Goal: Transaction & Acquisition: Download file/media

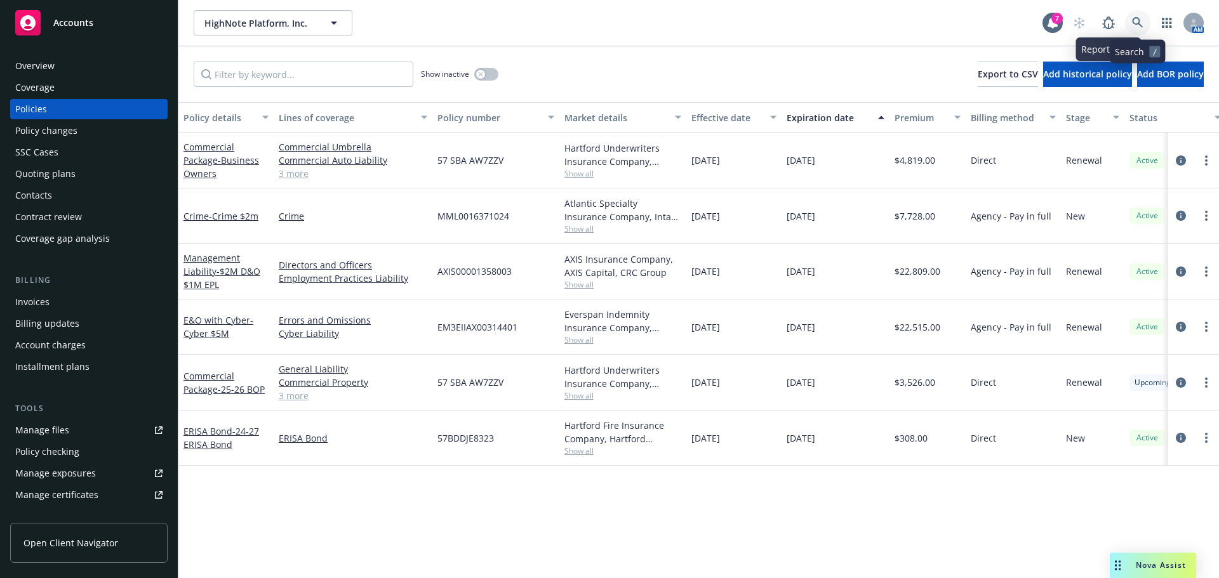
click at [1139, 15] on link at bounding box center [1137, 22] width 25 height 25
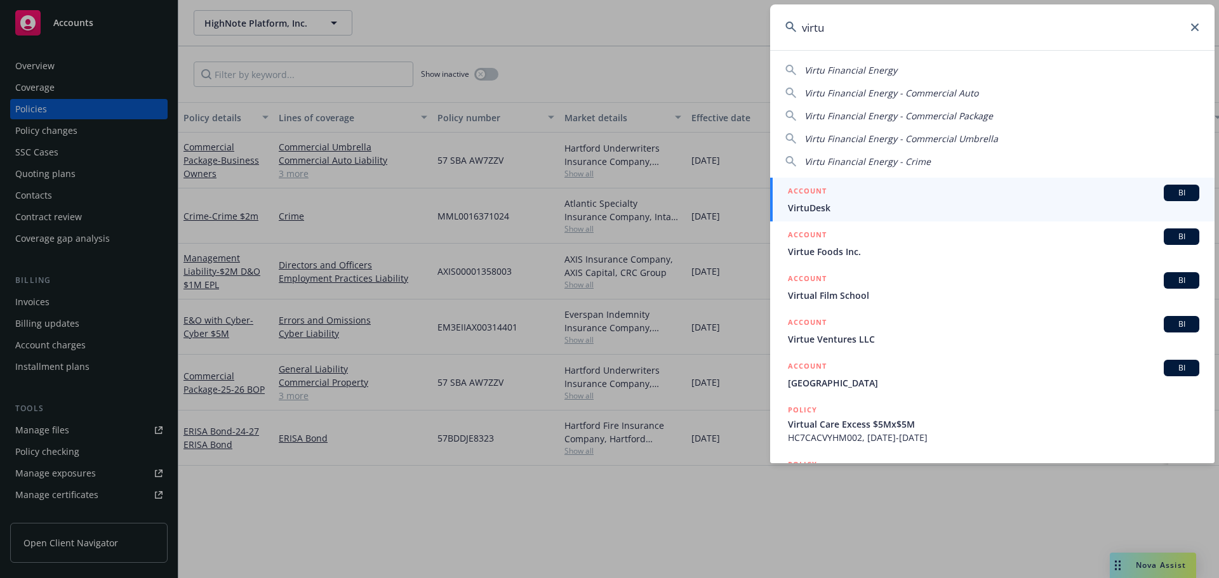
click at [853, 74] on span "Virtu Financial Energy" at bounding box center [851, 70] width 93 height 12
type input "Virtu Financial Energy"
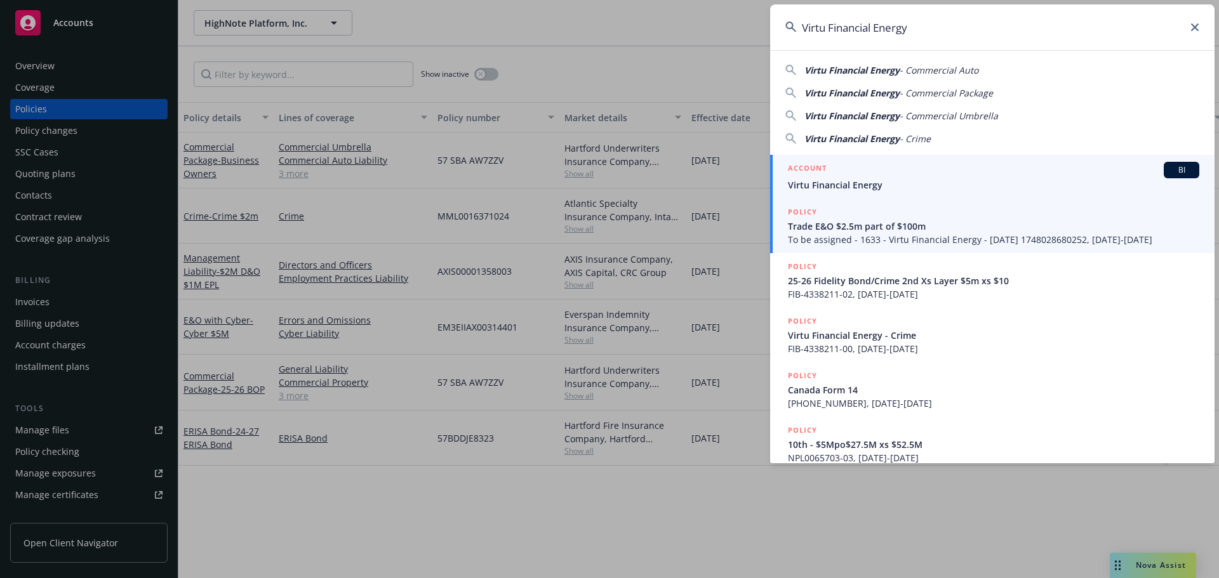
click at [880, 182] on span "Virtu Financial Energy" at bounding box center [993, 184] width 411 height 13
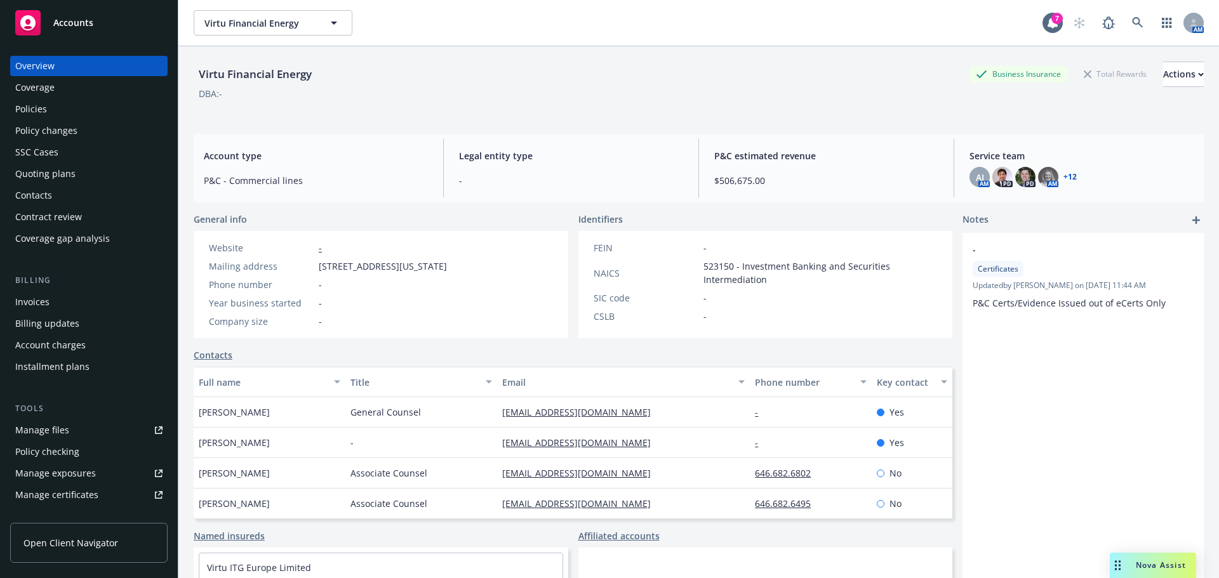
scroll to position [30, 0]
click at [35, 111] on div "Policies" at bounding box center [31, 109] width 32 height 20
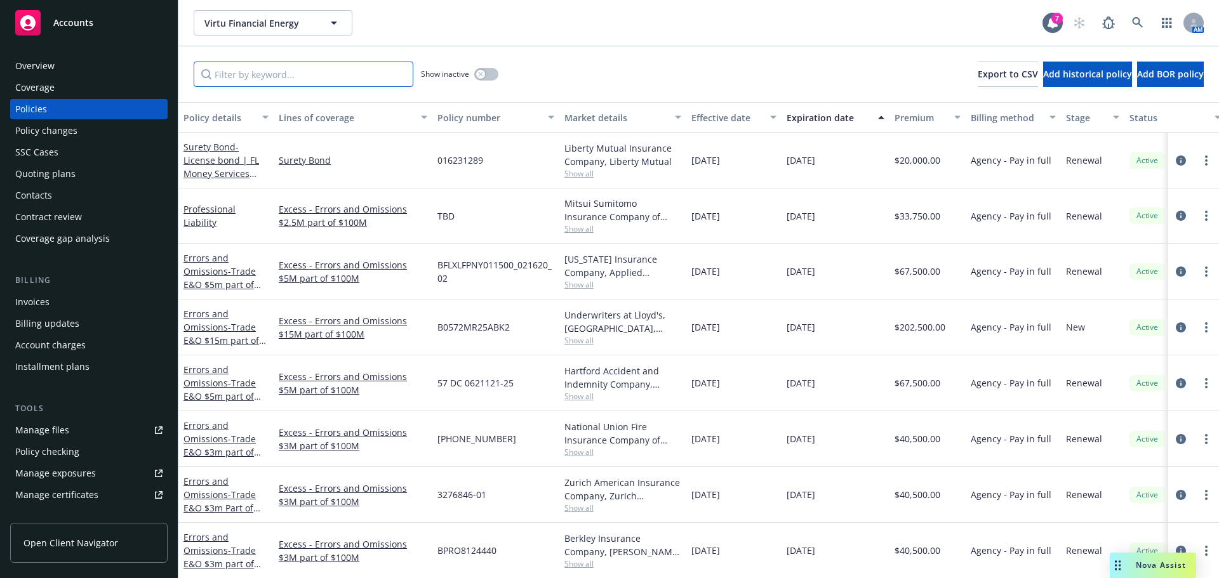
click at [312, 70] on input "Filter by keyword..." at bounding box center [304, 74] width 220 height 25
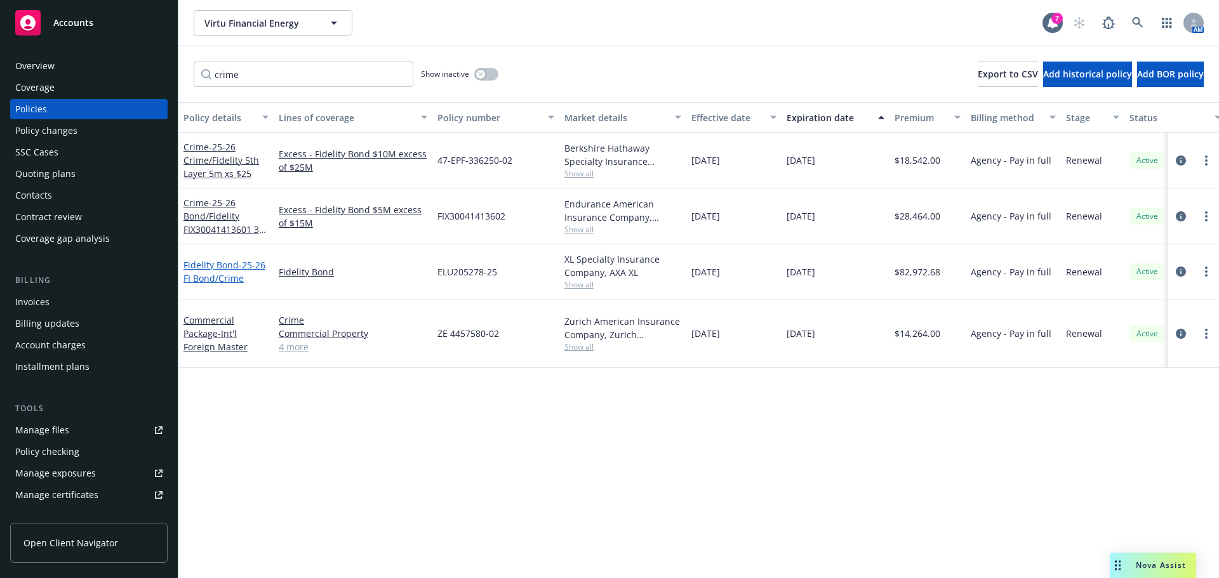
click at [208, 262] on link "Fidelity Bond - 25-26 FI Bond/Crime" at bounding box center [225, 271] width 82 height 25
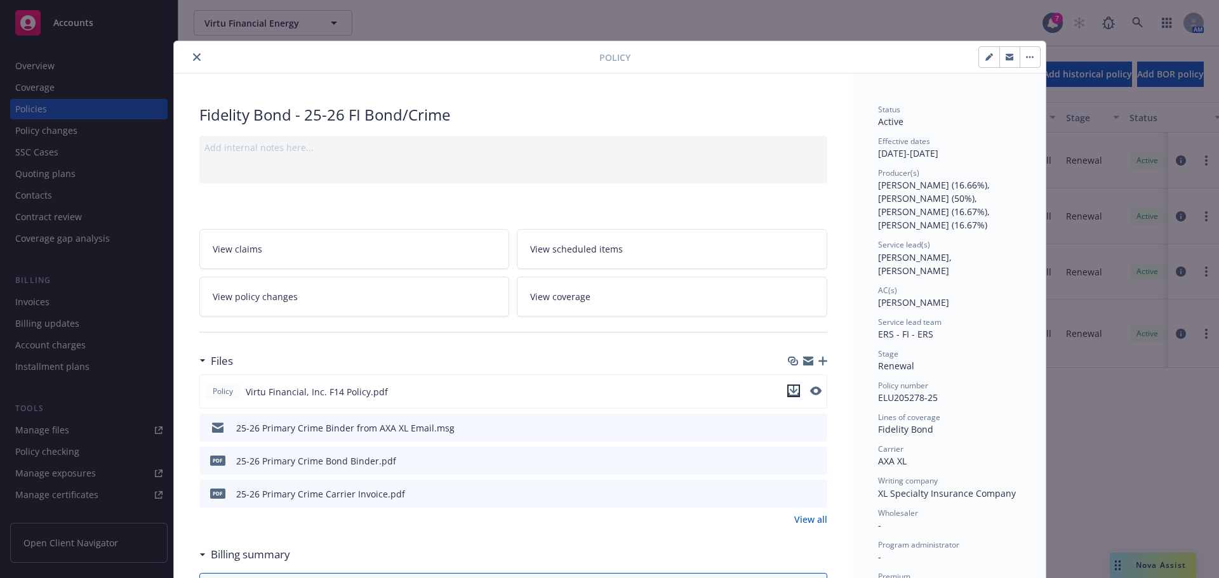
click at [792, 394] on icon "download file" at bounding box center [794, 391] width 10 height 10
click at [193, 57] on icon "close" at bounding box center [197, 57] width 8 height 8
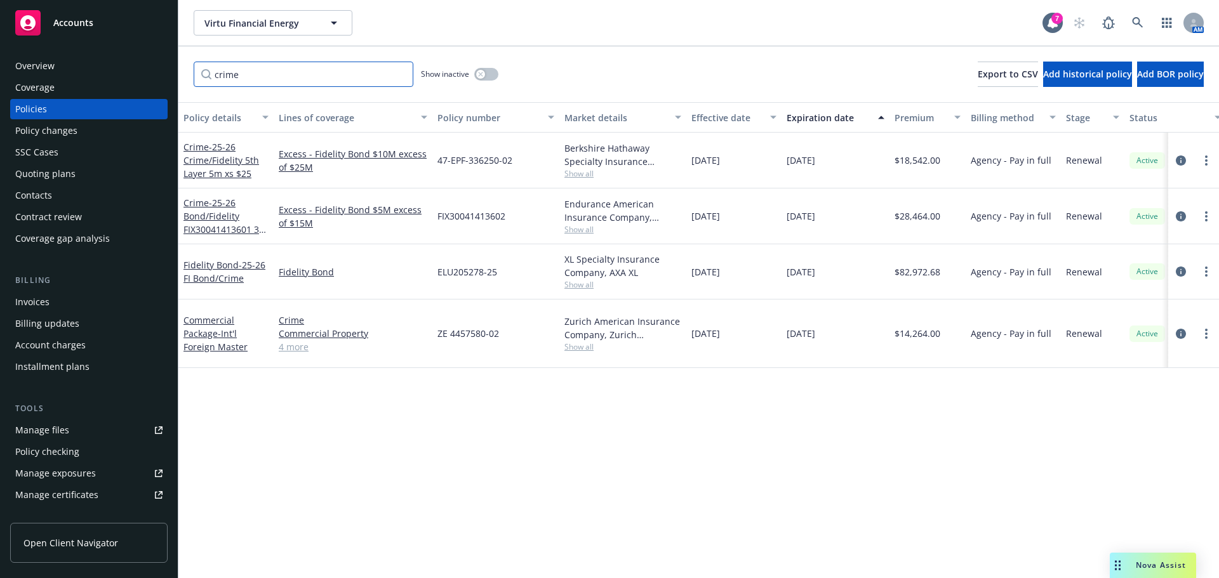
drag, startPoint x: 253, startPoint y: 68, endPoint x: 140, endPoint y: 72, distance: 113.7
click at [140, 72] on div "Accounts Overview Coverage Policies Policy changes SSC Cases Quoting plans Cont…" at bounding box center [609, 289] width 1219 height 578
type input "bond"
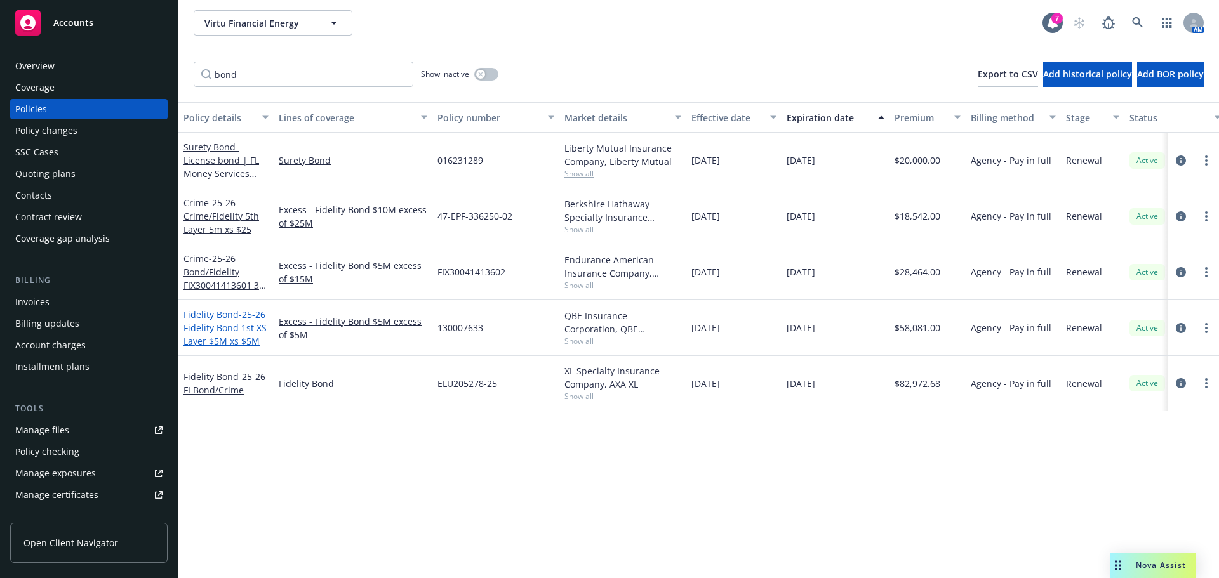
click at [234, 328] on span "- 25-26 Fidelity Bond 1st XS Layer $5M xs $5M" at bounding box center [225, 328] width 83 height 39
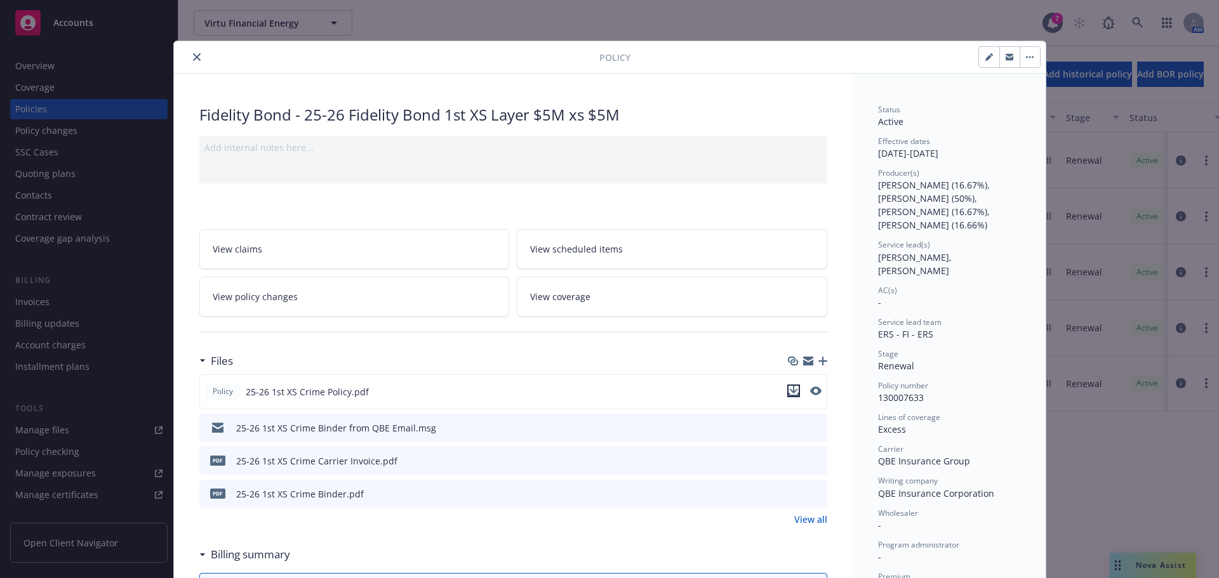
click at [790, 391] on icon "download file" at bounding box center [794, 391] width 10 height 10
click at [193, 54] on icon "close" at bounding box center [197, 57] width 8 height 8
